Goal: Task Accomplishment & Management: Manage account settings

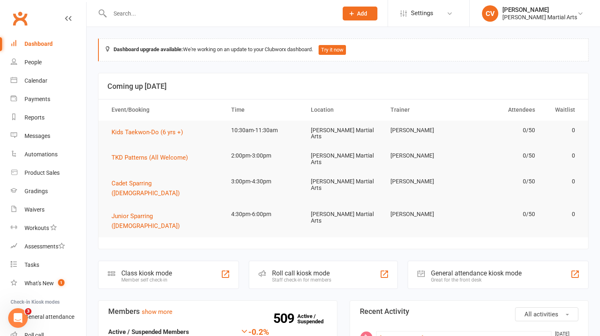
click at [254, 17] on input "text" at bounding box center [219, 13] width 225 height 11
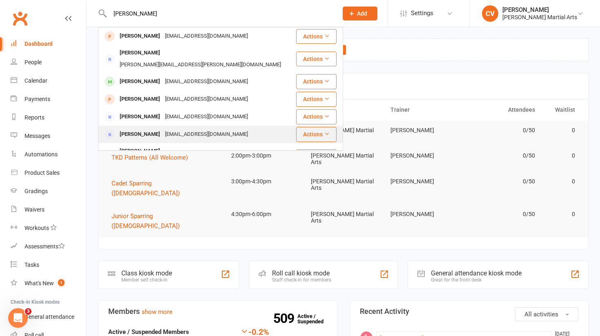
type input "[PERSON_NAME]"
click at [152, 126] on div "[PERSON_NAME] [EMAIL_ADDRESS][DOMAIN_NAME]" at bounding box center [197, 134] width 197 height 17
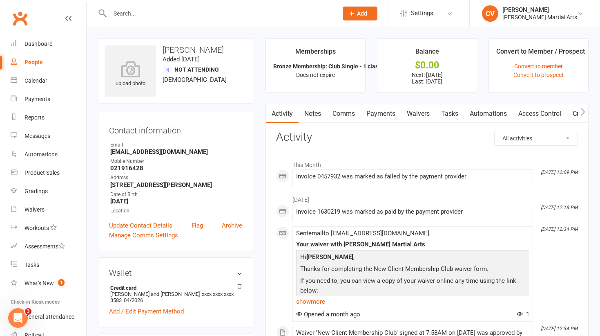
click at [390, 114] on link "Payments" at bounding box center [381, 113] width 40 height 19
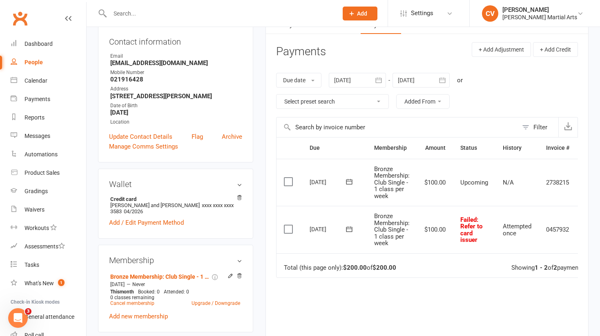
scroll to position [0, 26]
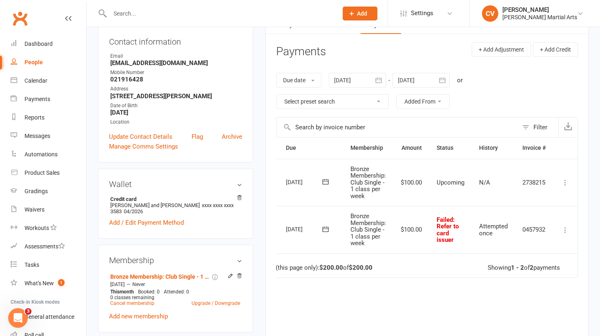
click at [567, 228] on icon at bounding box center [566, 230] width 8 height 8
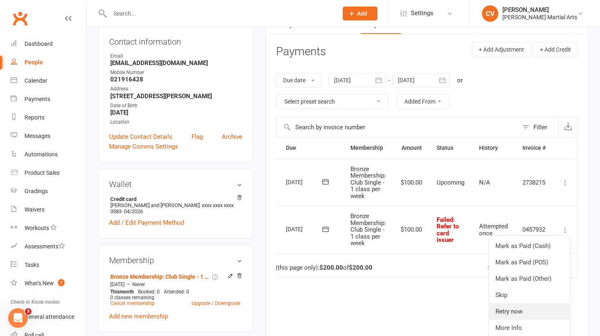
click at [516, 311] on link "Retry now" at bounding box center [529, 311] width 81 height 16
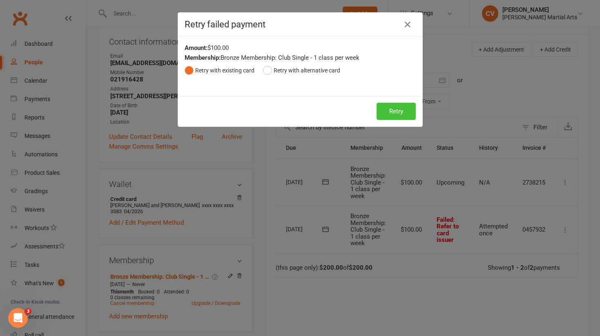
click at [392, 113] on button "Retry" at bounding box center [396, 111] width 39 height 17
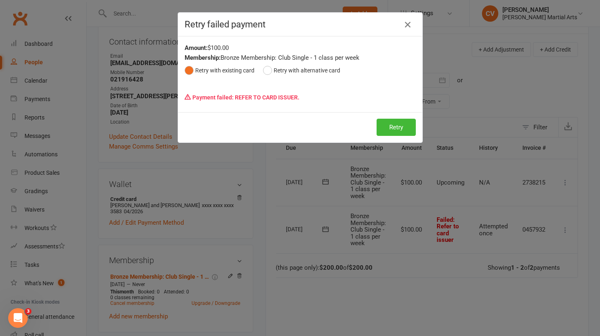
click at [408, 22] on icon "button" at bounding box center [408, 25] width 10 height 10
